Goal: Find specific page/section: Find specific page/section

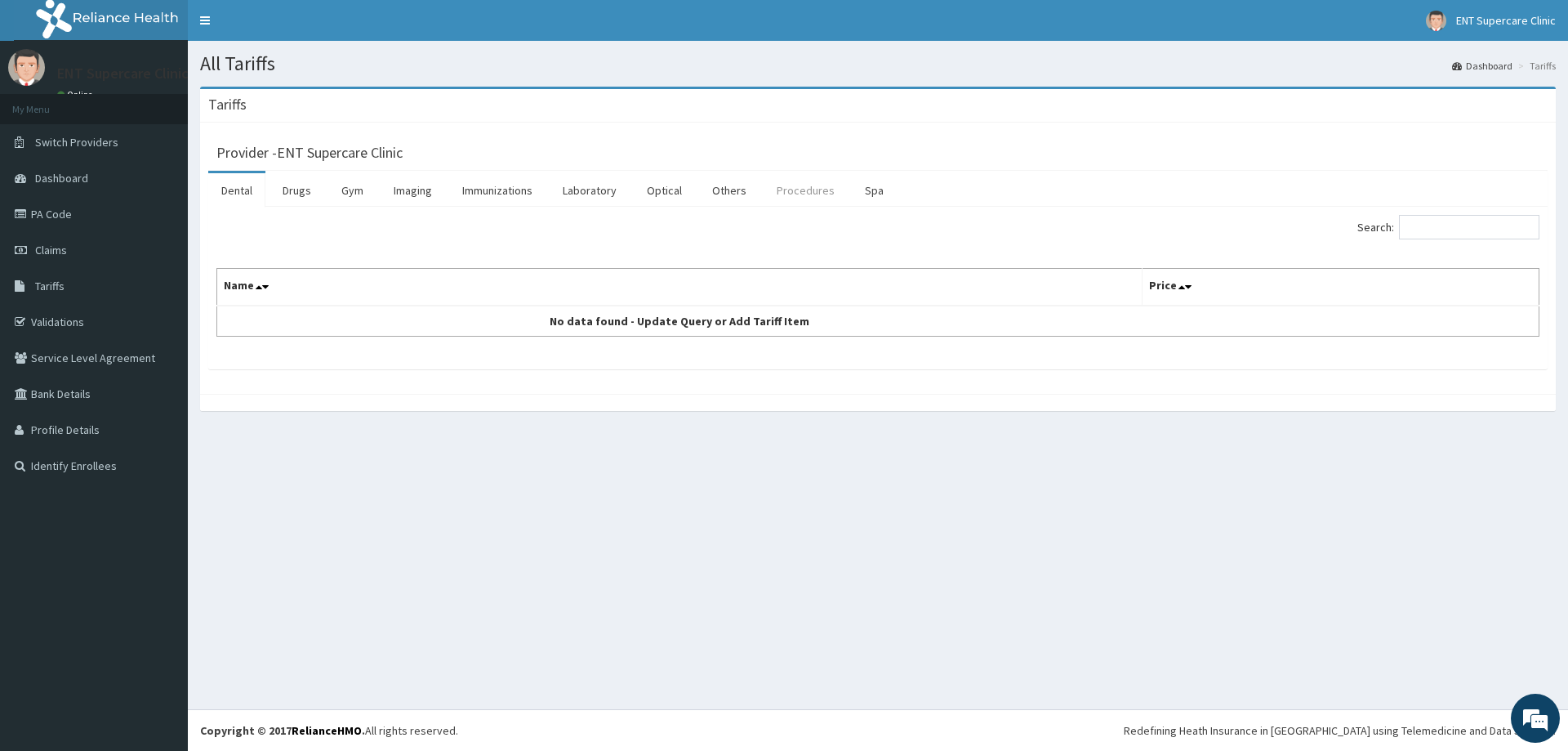
click at [807, 186] on link "Procedures" at bounding box center [806, 190] width 84 height 34
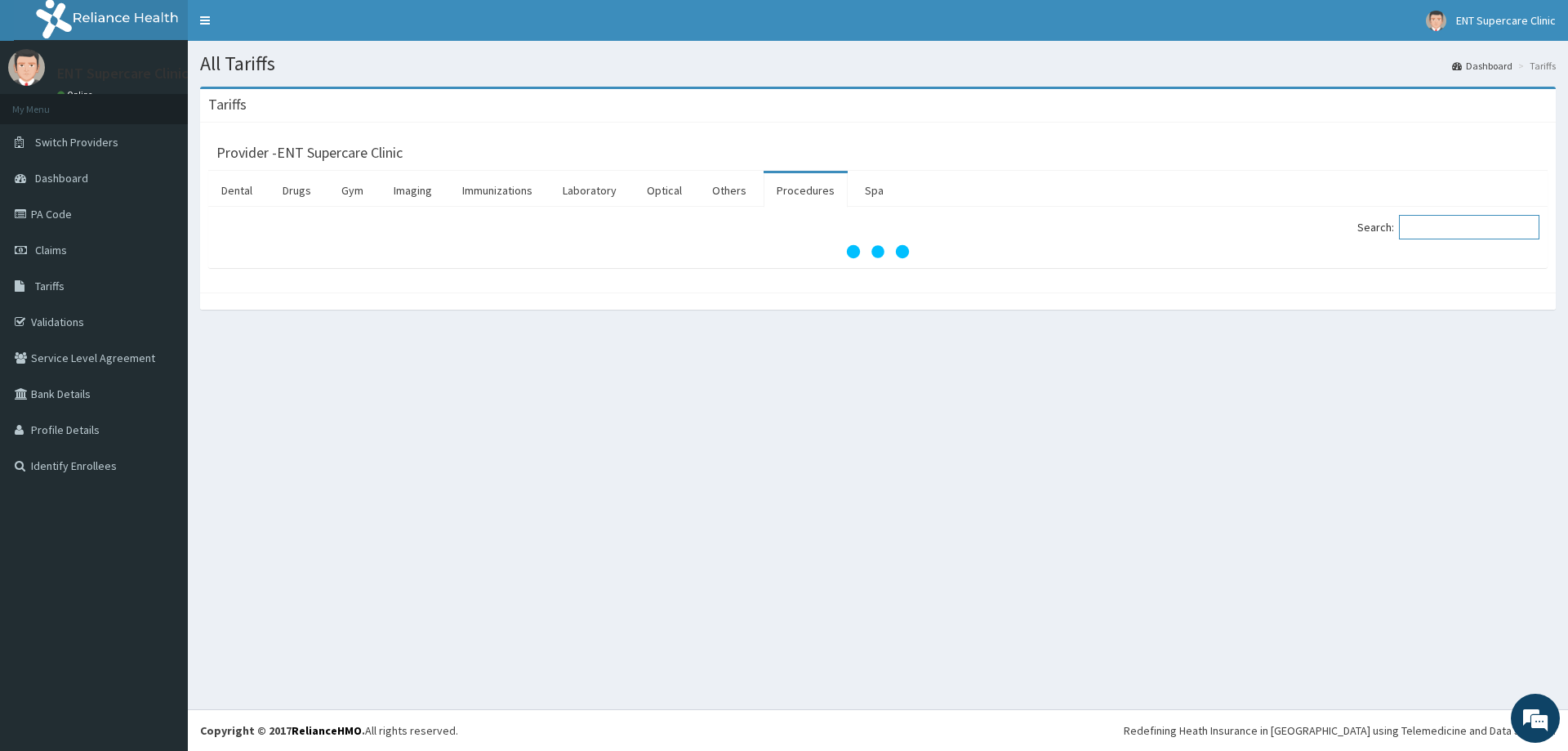
click at [1470, 221] on input "Search:" at bounding box center [1469, 227] width 141 height 25
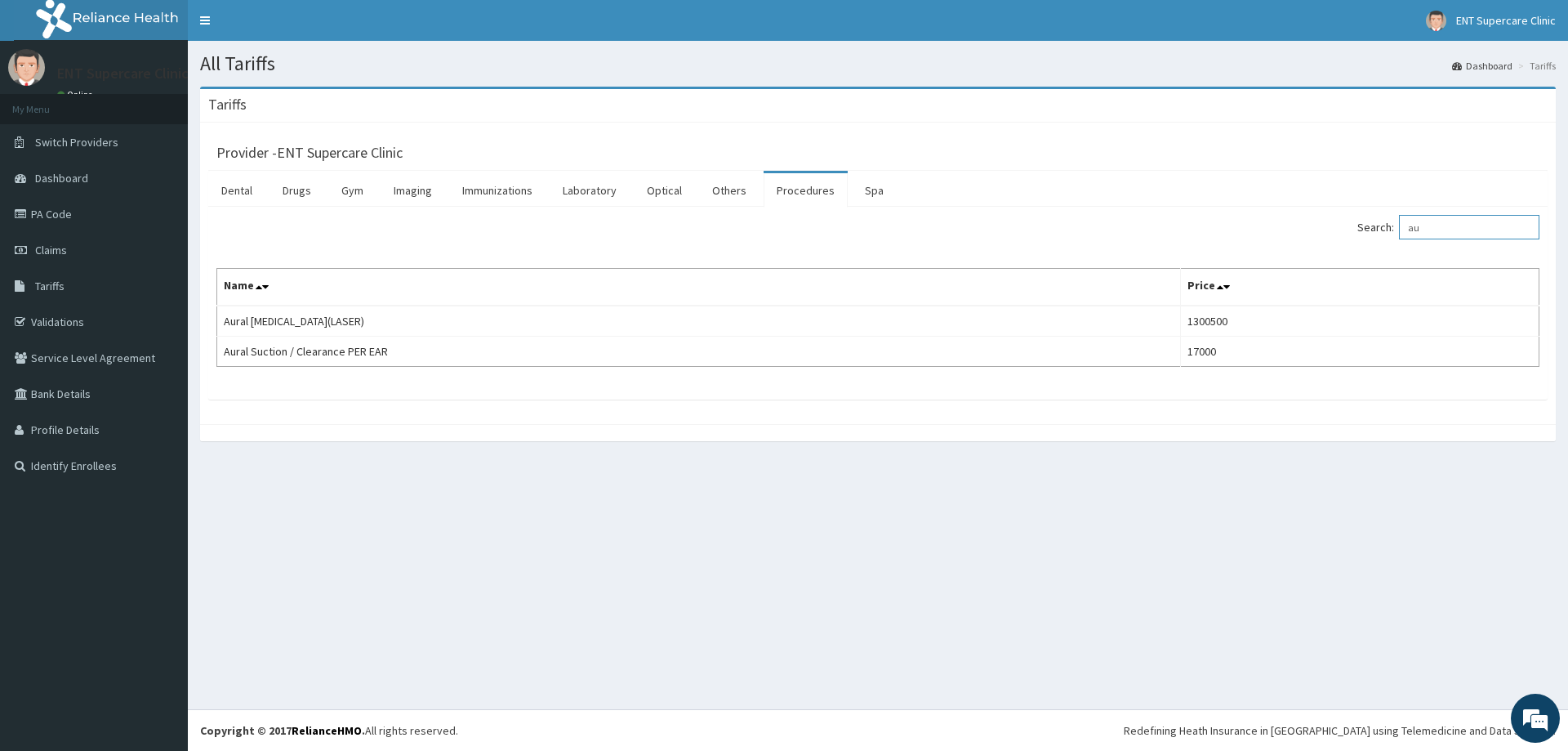
type input "a"
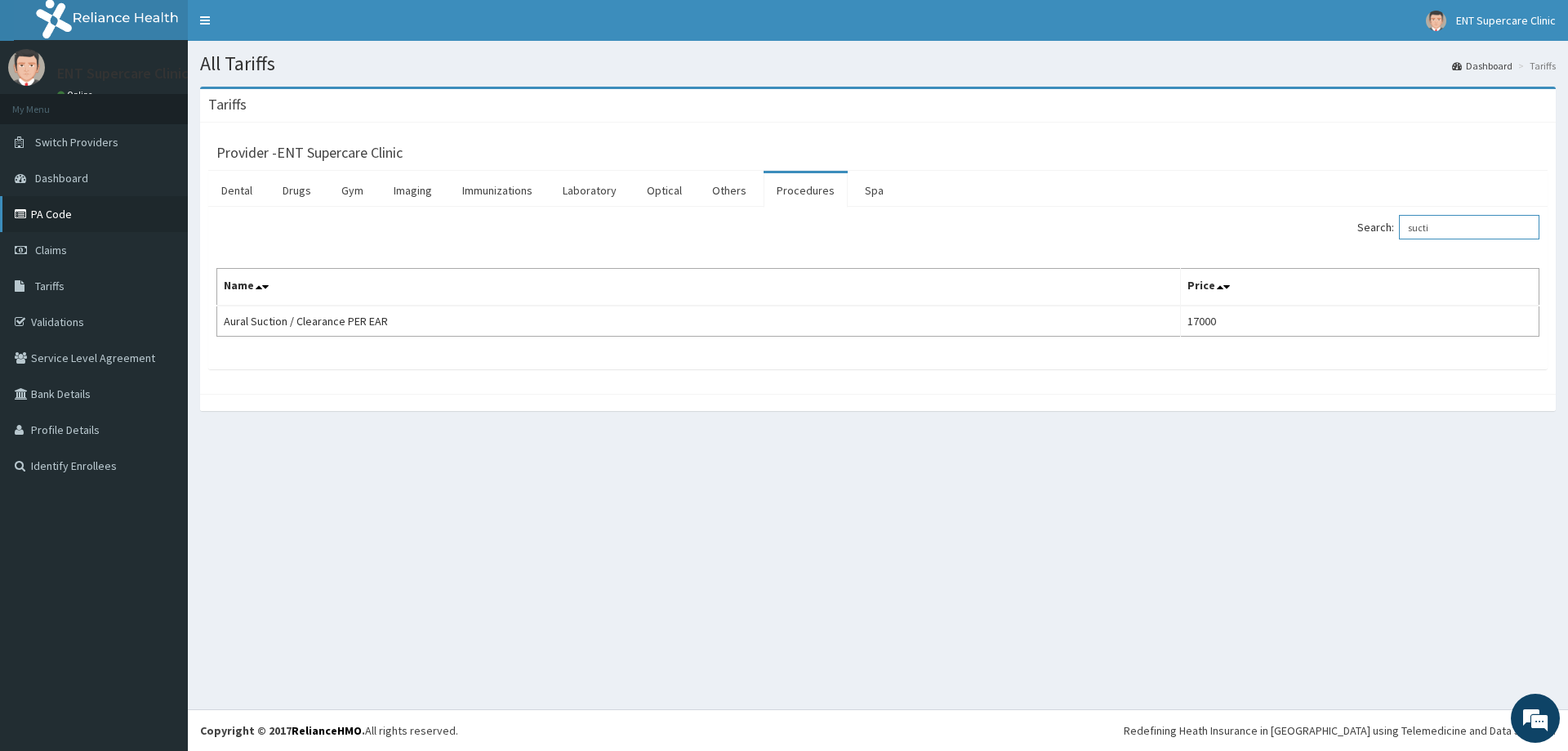
type input "sucti"
click at [63, 219] on link "PA Code" at bounding box center [93, 214] width 187 height 36
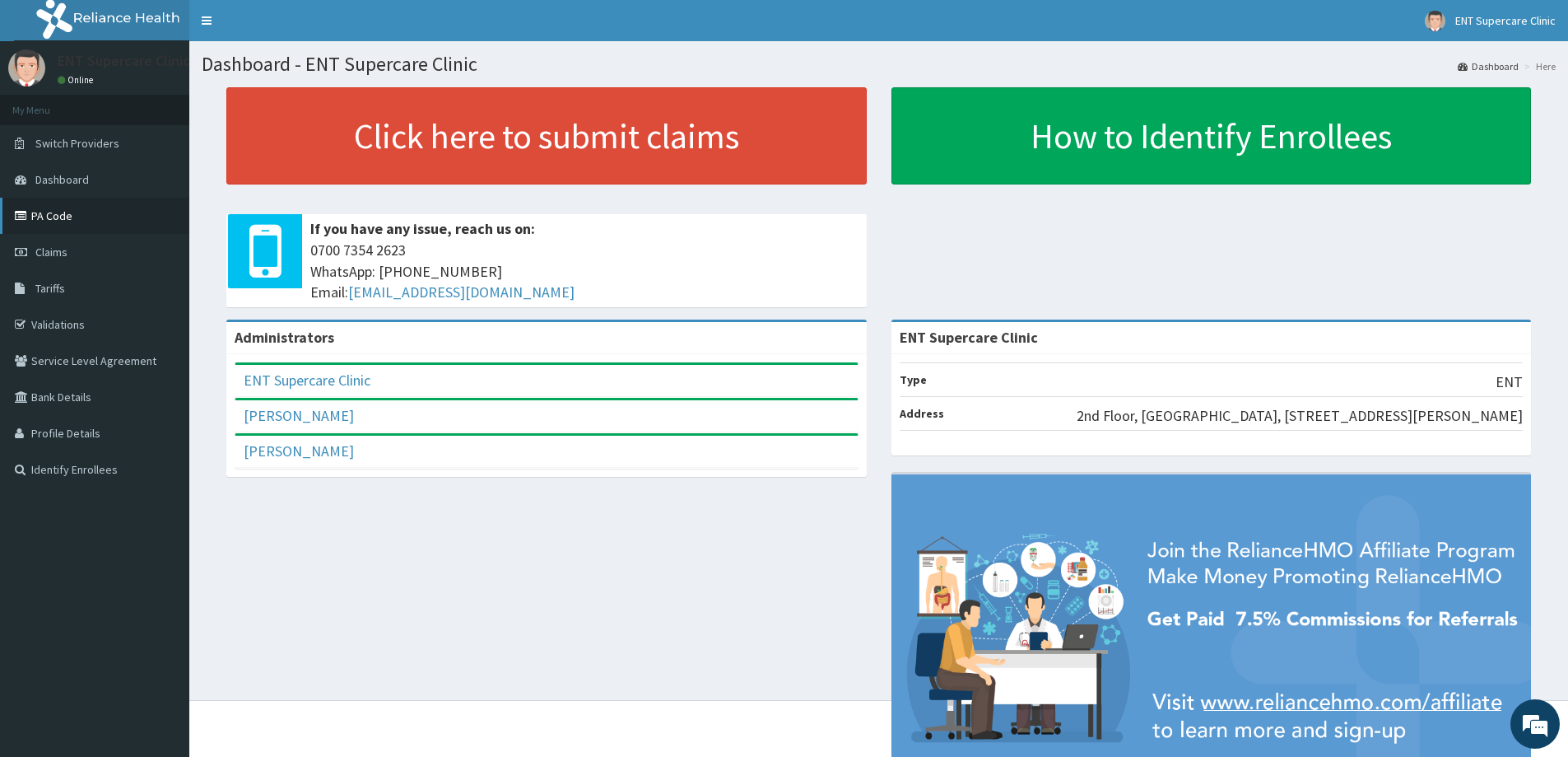
click at [90, 219] on link "PA Code" at bounding box center [94, 216] width 189 height 36
click at [109, 220] on link "PA Code" at bounding box center [94, 216] width 189 height 36
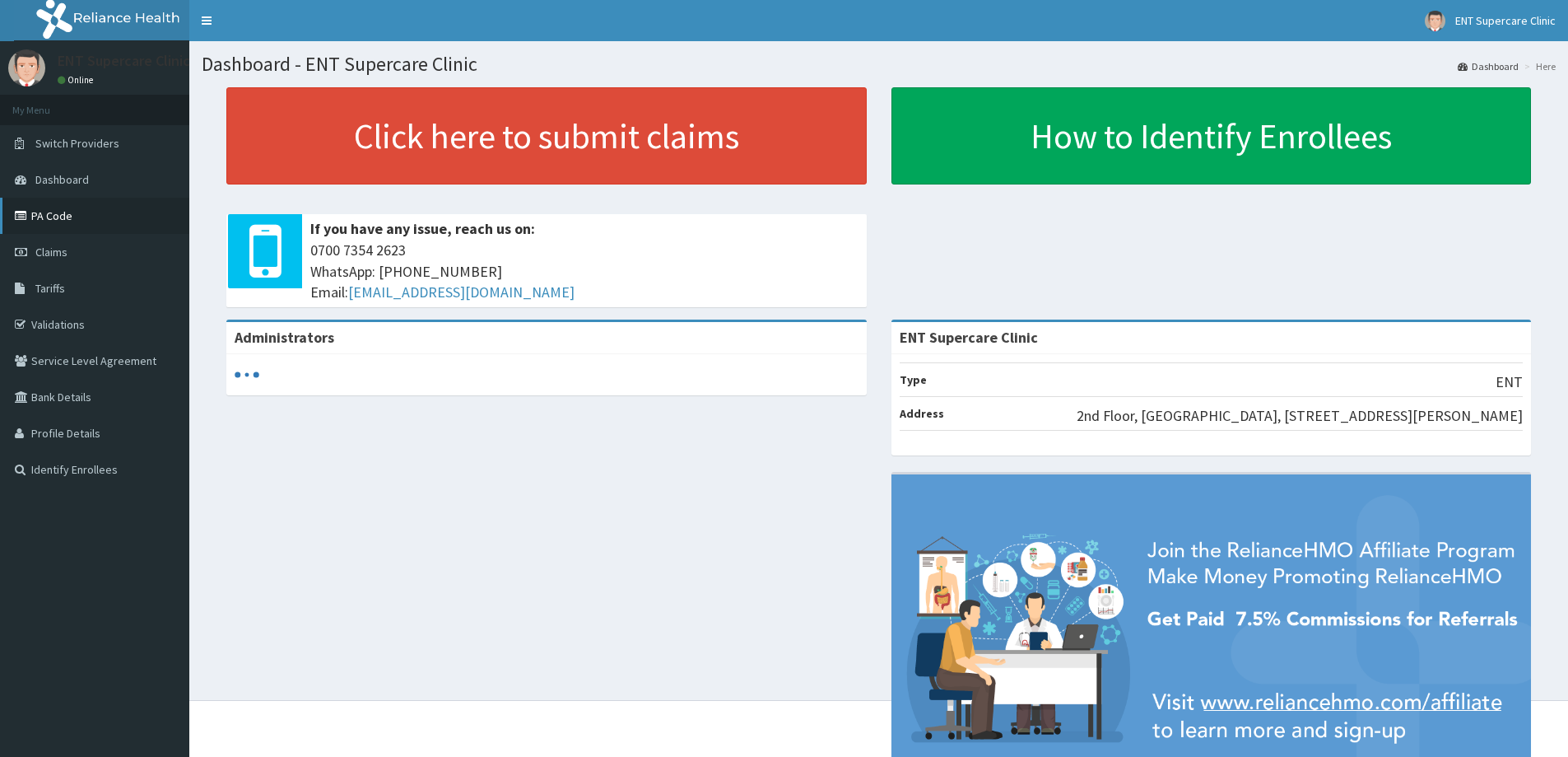
click at [90, 217] on link "PA Code" at bounding box center [94, 216] width 189 height 36
